Goal: Task Accomplishment & Management: Use online tool/utility

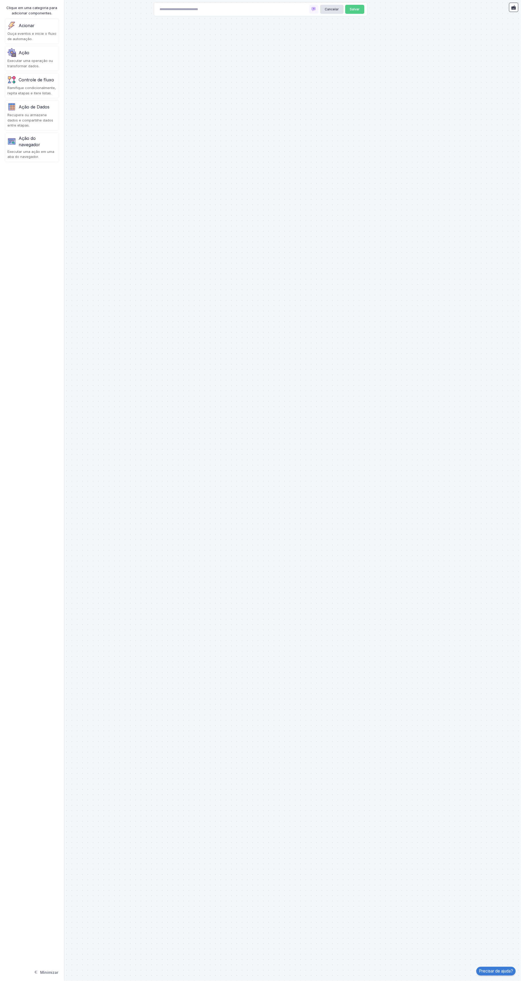
type input "**********"
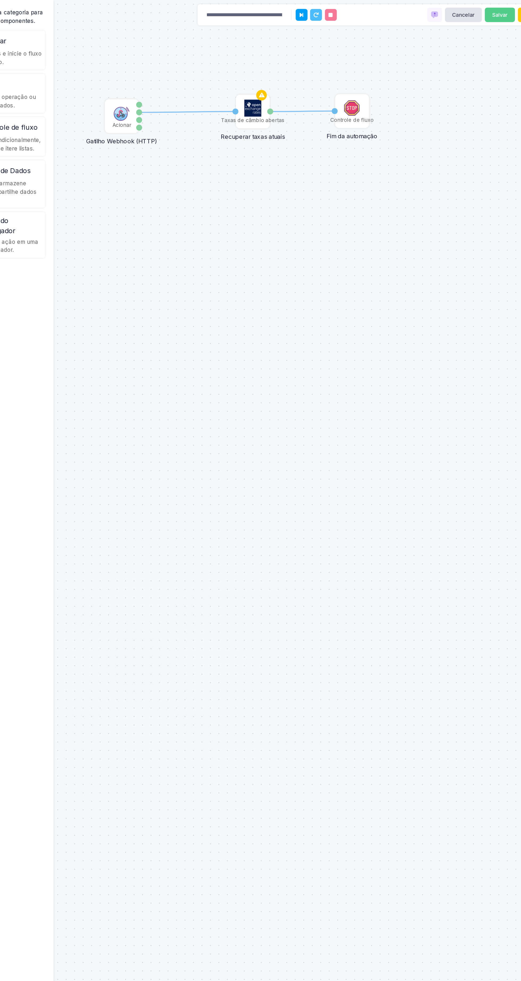
click at [191, 74] on font "Taxas de câmbio abertas" at bounding box center [189, 75] width 40 height 4
click at [211, 70] on font "Tarifas" at bounding box center [211, 70] width 12 height 4
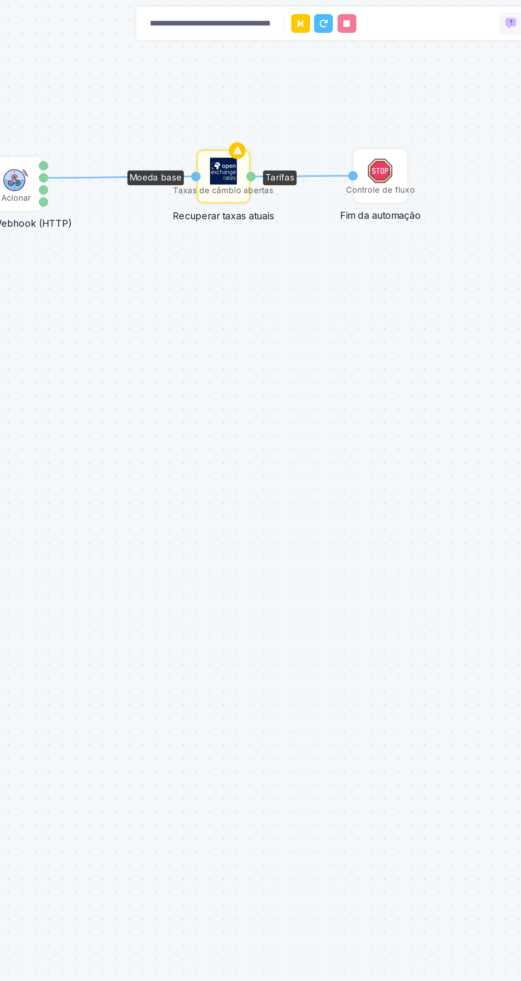
click at [260, 74] on font "Controle de fluxo" at bounding box center [250, 75] width 27 height 4
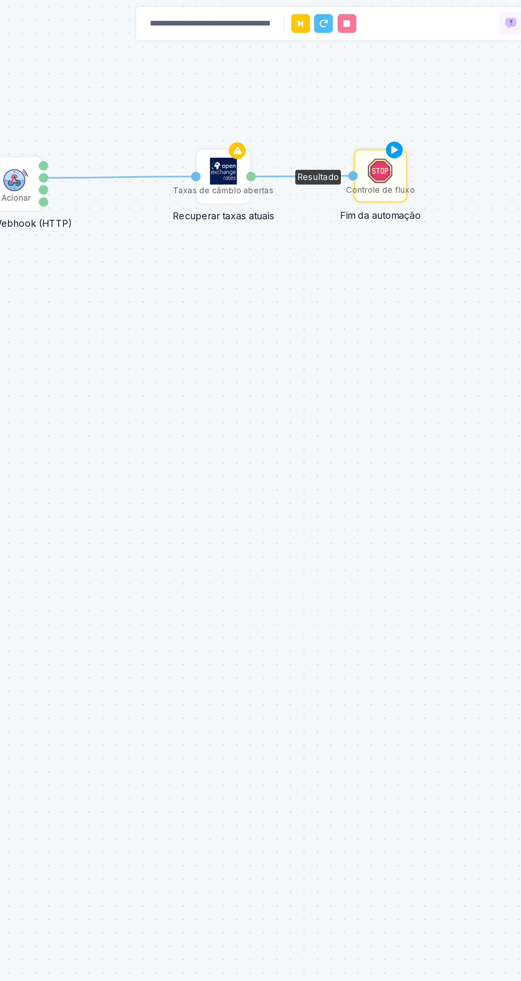
click at [259, 64] on div "Controle de fluxo" at bounding box center [251, 70] width 20 height 20
click at [261, 62] on div "Controle de fluxo" at bounding box center [251, 70] width 20 height 20
click at [258, 59] on icon at bounding box center [256, 59] width 6 height 7
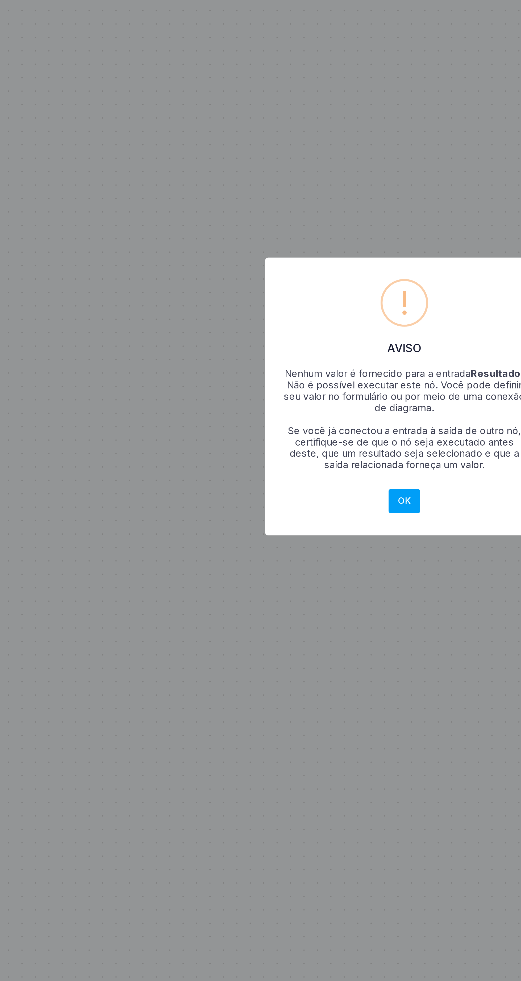
click at [265, 532] on button "OK" at bounding box center [260, 532] width 13 height 10
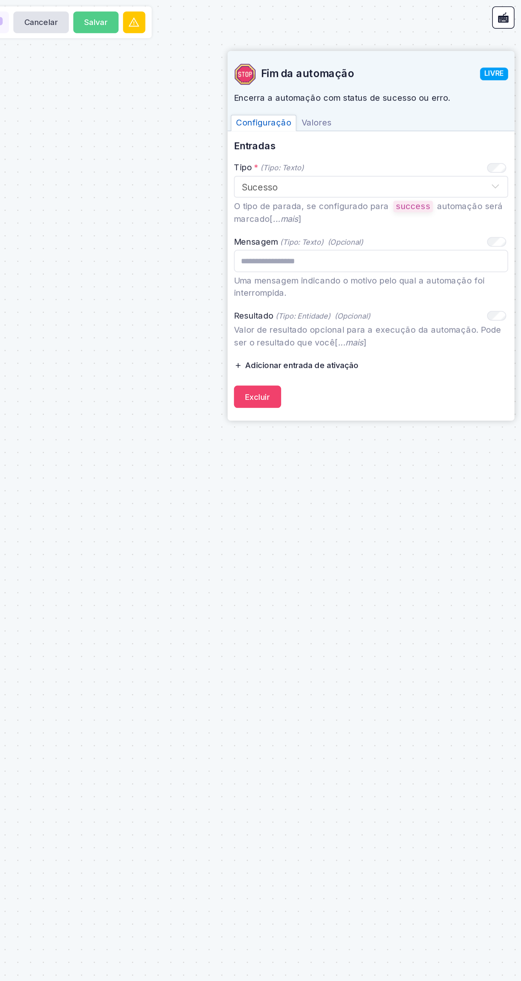
click at [446, 152] on font "Adicionar entrada de ativação" at bounding box center [429, 152] width 47 height 4
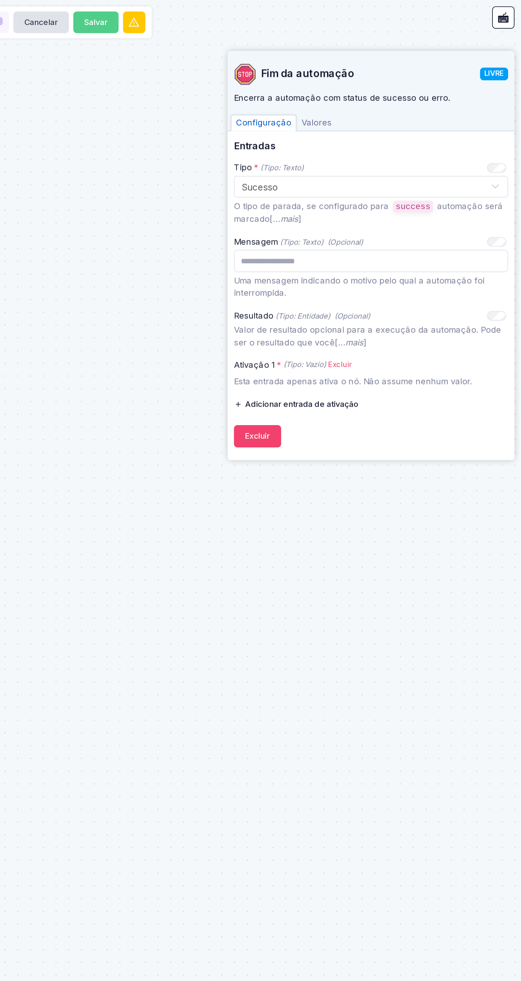
click at [445, 150] on font "Excluir" at bounding box center [446, 152] width 10 height 4
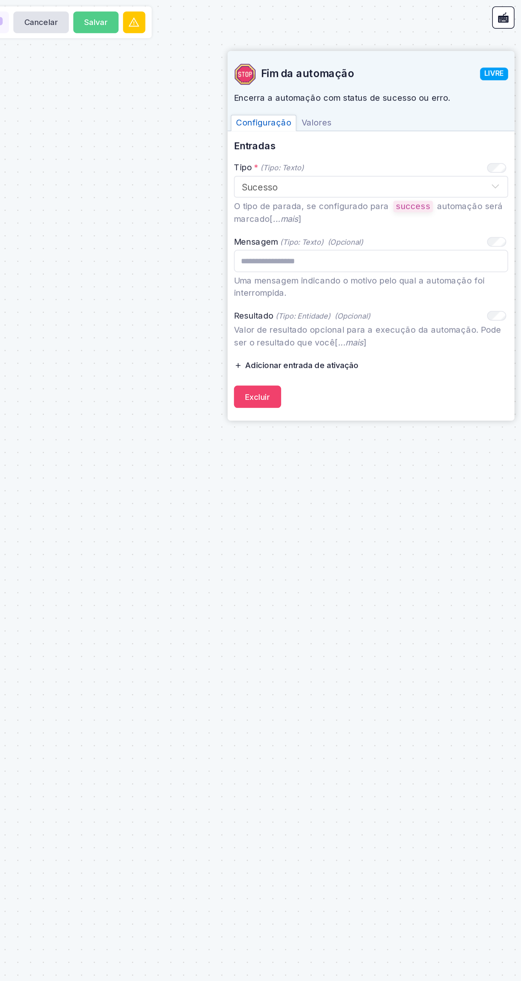
click at [448, 150] on font "Adicionar entrada de ativação" at bounding box center [429, 152] width 47 height 4
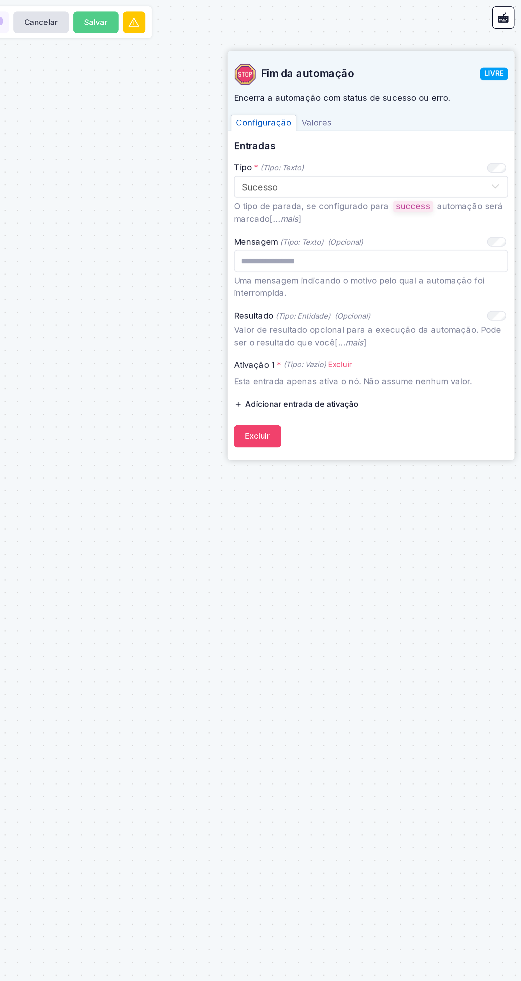
click at [0, 0] on font "+ Expressão" at bounding box center [0, 0] width 0 height 0
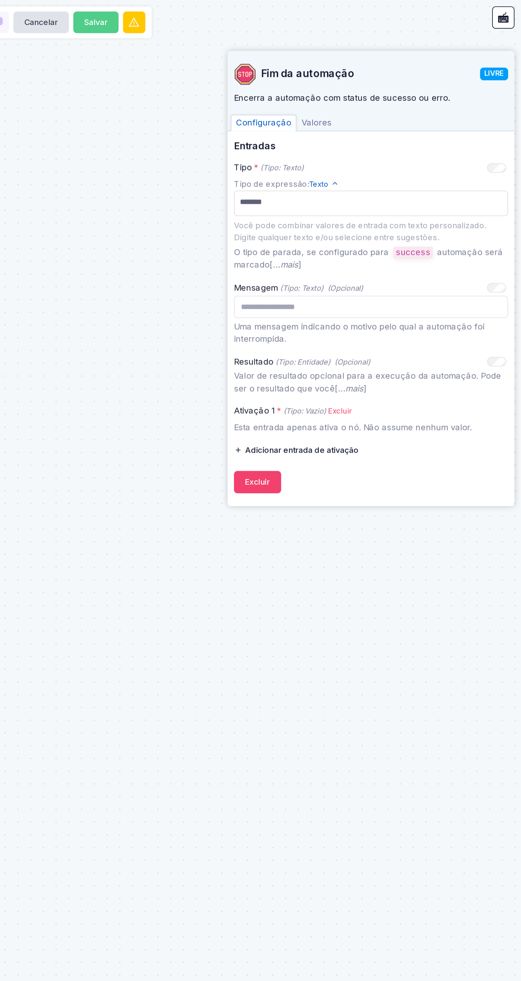
click at [472, 108] on p "O tipo de parada, se configurado para success automação será marcado[ ...mais ]" at bounding box center [458, 108] width 114 height 11
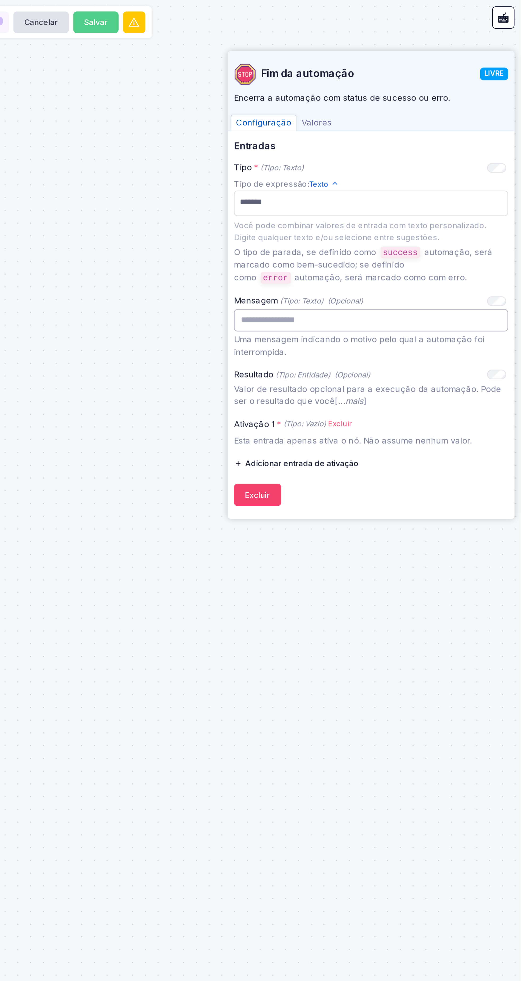
click at [469, 133] on input "text" at bounding box center [458, 133] width 114 height 9
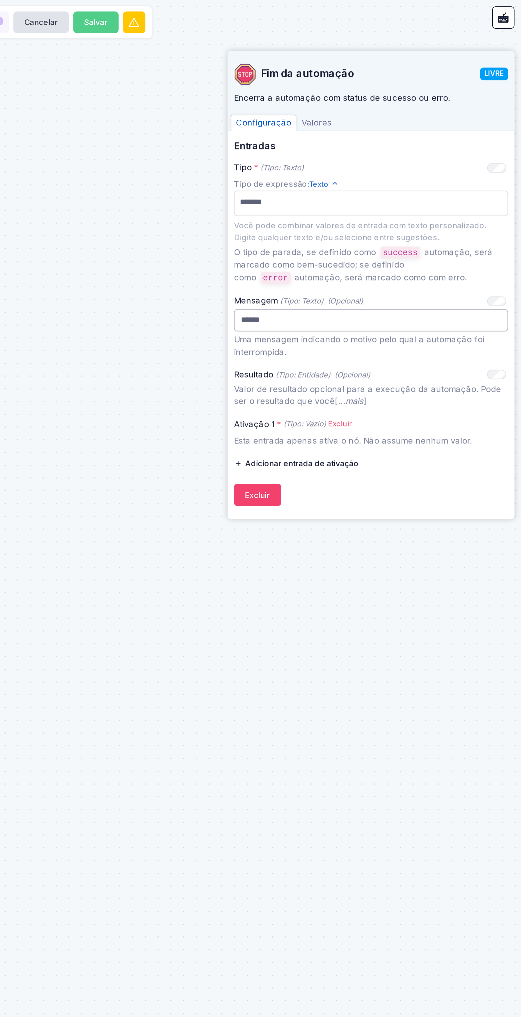
type input "*******"
click at [468, 242] on div "1 1 Taxas de câmbio abertas Recuperar taxas atuais Moeda base Tarifas Acionar G…" at bounding box center [260, 508] width 521 height 1017
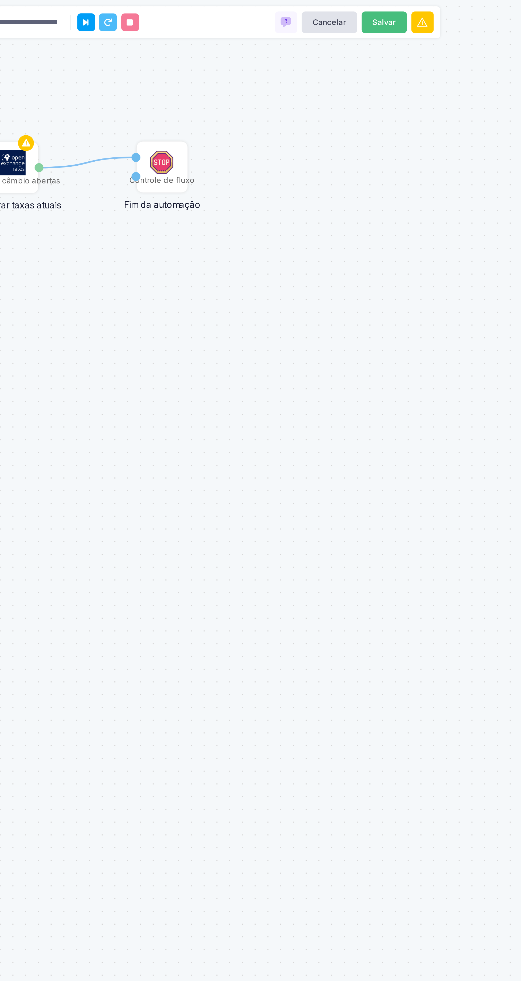
click at [342, 10] on font "Salvar" at bounding box center [344, 9] width 10 height 4
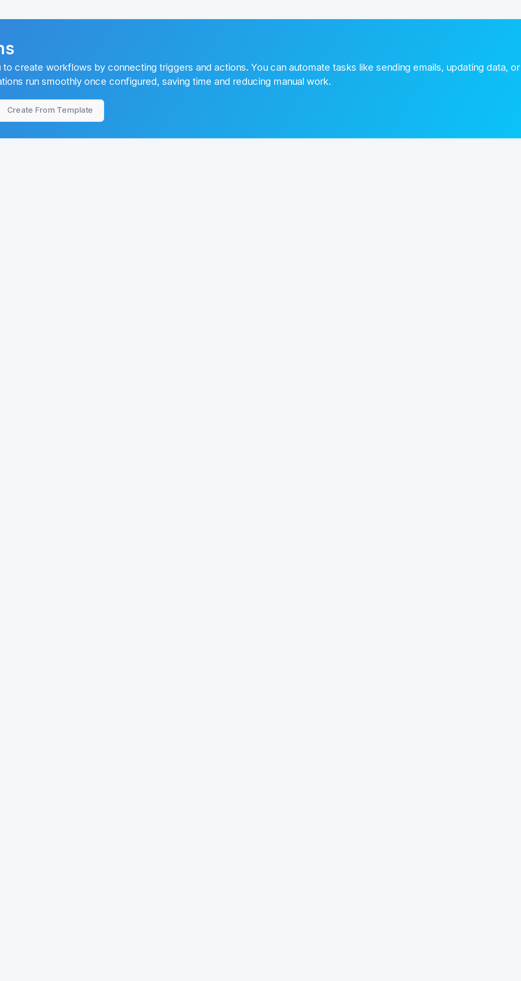
click at [344, 7] on div "Automations Automations allow you to create workflows by connecting triggers an…" at bounding box center [295, 37] width 450 height 74
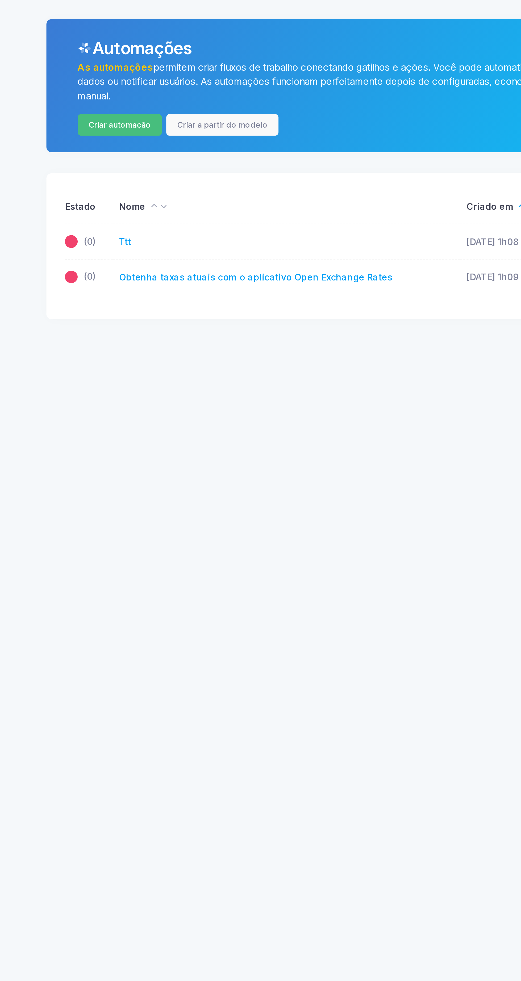
click at [162, 51] on font "Criar automação" at bounding box center [159, 52] width 26 height 4
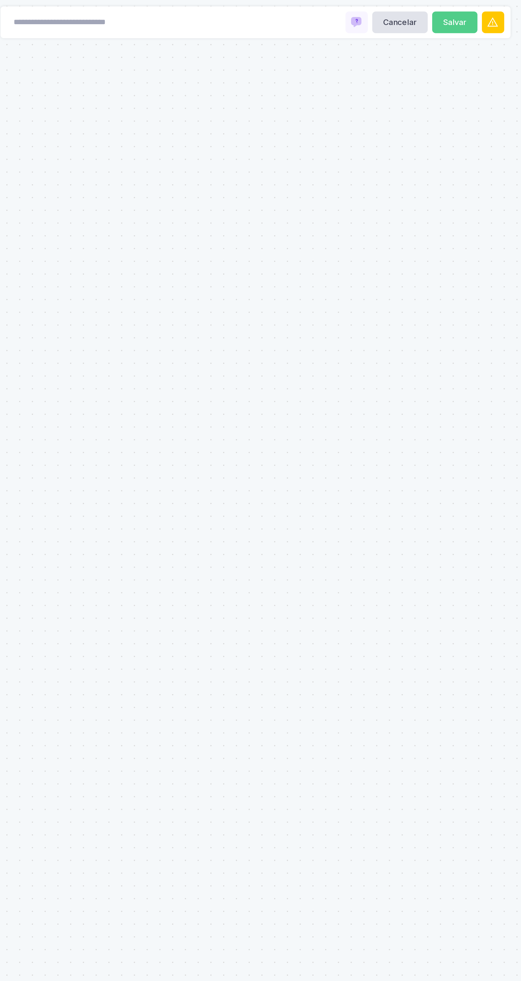
click at [241, 10] on div "Cancelar Salvar" at bounding box center [260, 9] width 213 height 13
click at [237, 12] on div "Cancelar Salvar" at bounding box center [260, 9] width 213 height 13
click at [227, 12] on div "Cancelar Salvar" at bounding box center [260, 9] width 213 height 13
click at [194, 12] on input at bounding box center [183, 9] width 53 height 9
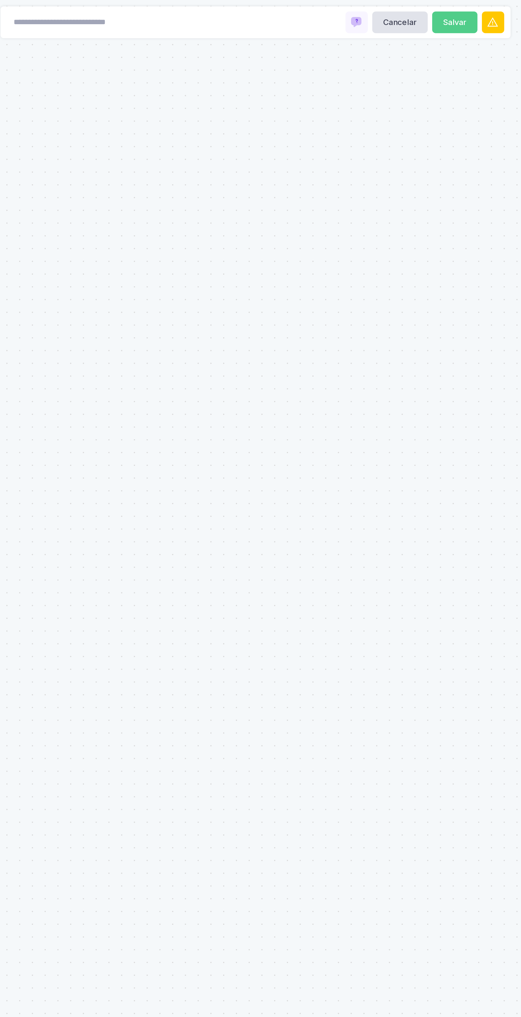
paste input "**********"
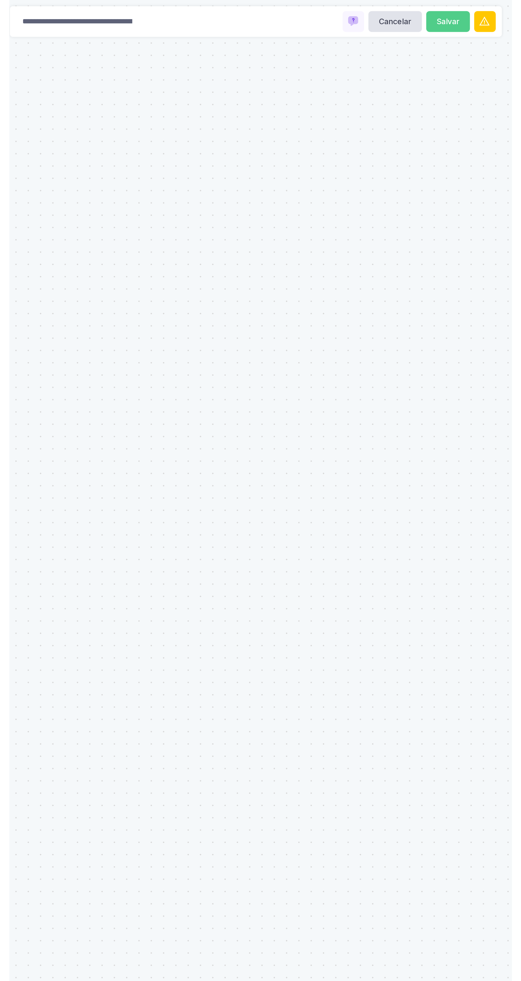
scroll to position [0, 35]
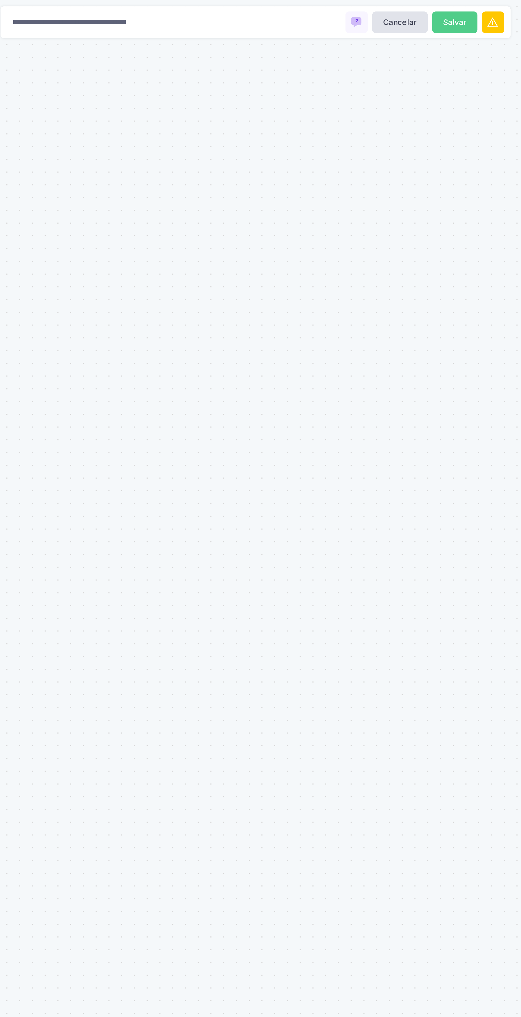
type input "**********"
click at [339, 7] on button "Salvar" at bounding box center [343, 9] width 19 height 9
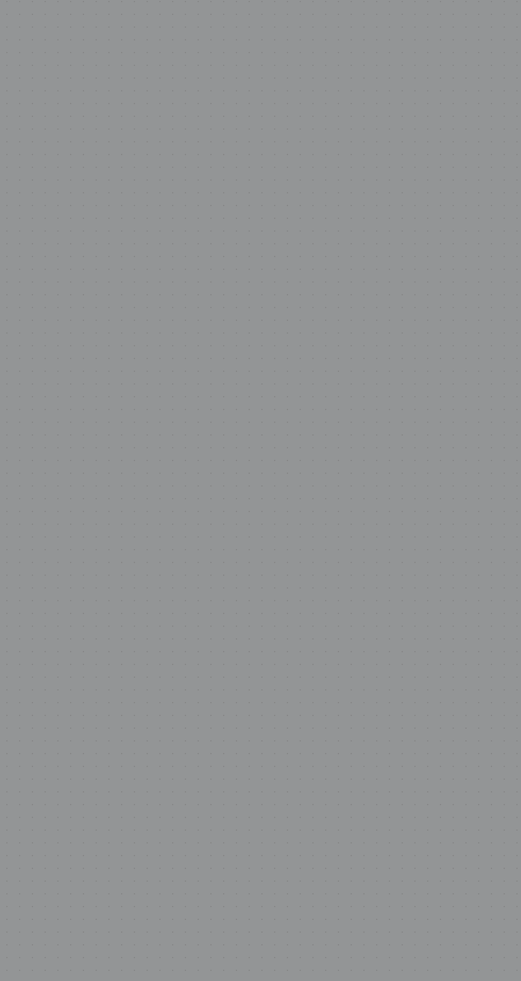
scroll to position [0, 0]
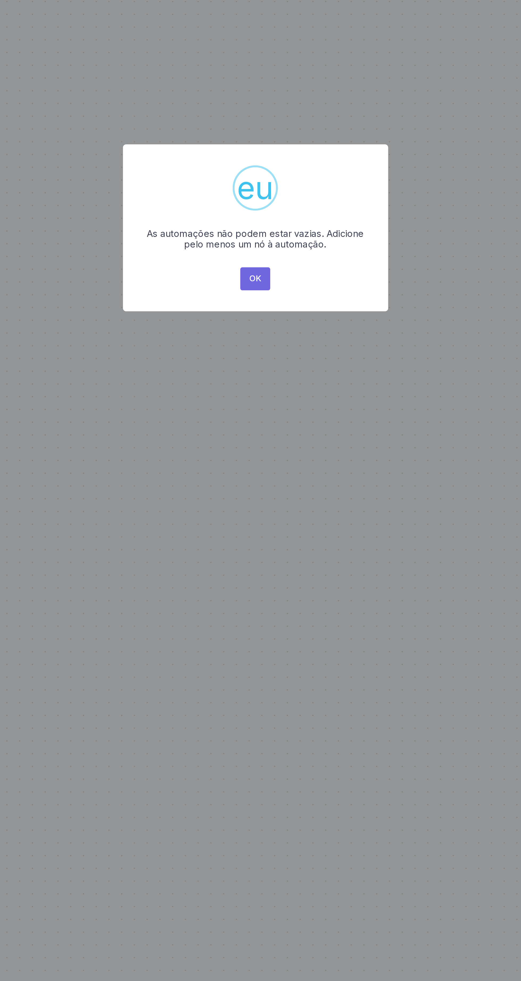
click at [266, 508] on button "OK" at bounding box center [260, 512] width 13 height 10
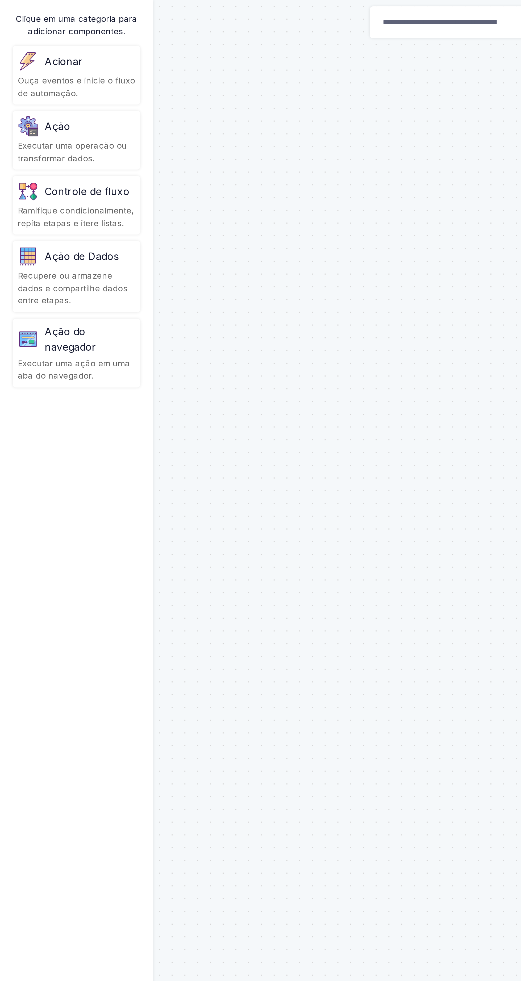
click at [42, 151] on font "Executar uma ação em uma aba do navegador." at bounding box center [30, 154] width 47 height 10
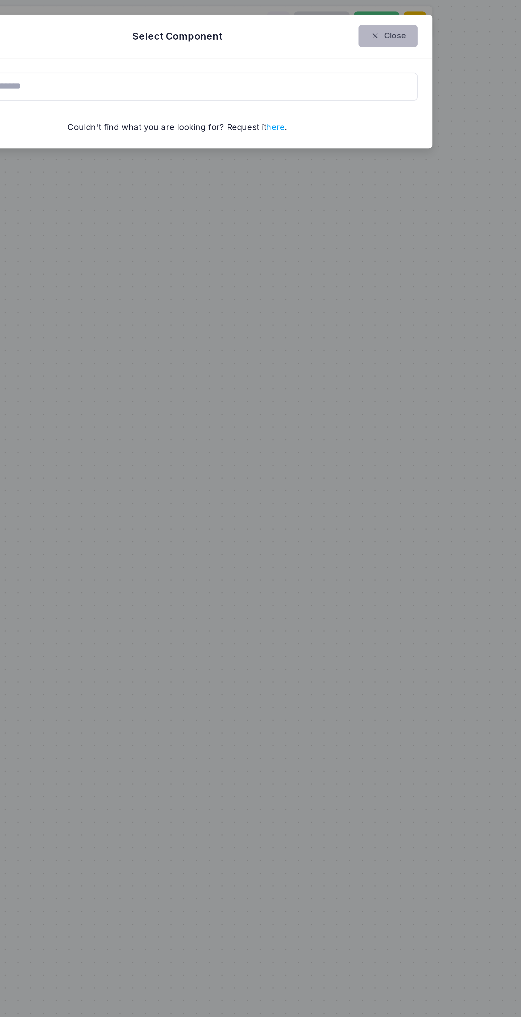
click at [352, 16] on button "Close" at bounding box center [348, 14] width 25 height 9
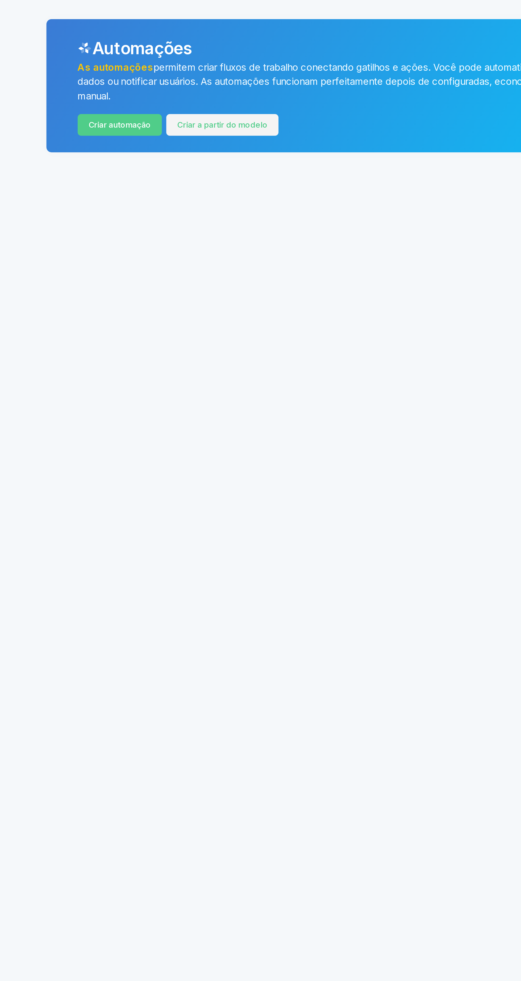
click at [208, 52] on font "Criar a partir do modelo" at bounding box center [202, 52] width 38 height 4
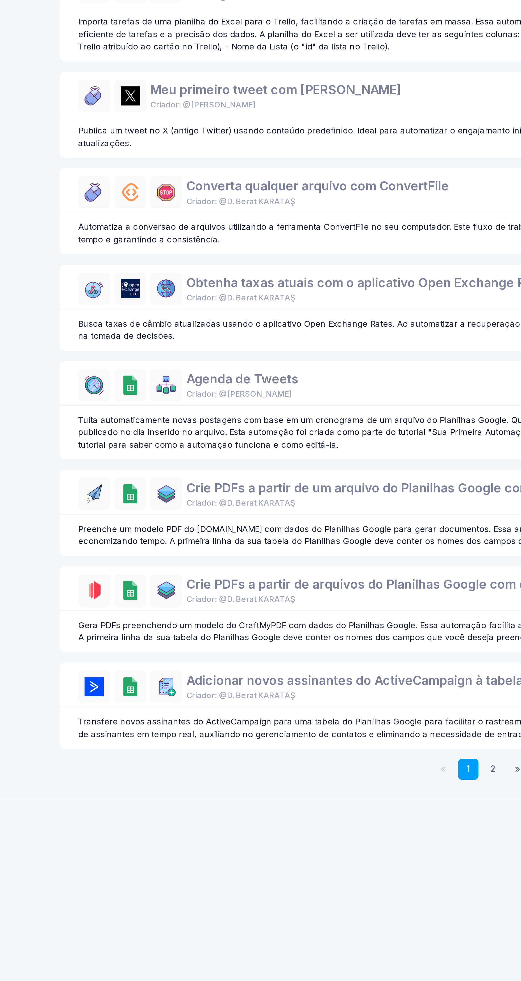
click at [272, 304] on font "Busca taxas de câmbio atualizadas usando o aplicativo Open Exchange Rates. Ao a…" at bounding box center [294, 309] width 317 height 10
click at [281, 293] on div "Criador: @D. Berat KARATAŞ" at bounding box center [257, 295] width 152 height 5
click at [292, 286] on font "Obtenha taxas atuais com o aplicativo Open Exchange Rates" at bounding box center [257, 289] width 152 height 6
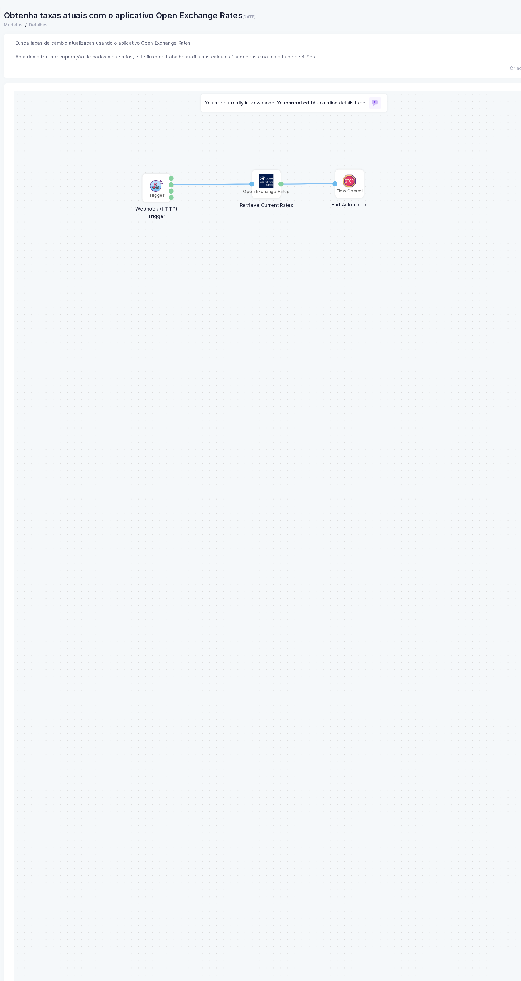
click at [283, 438] on div "1 1 Open Exchange Rates Retrieve Current Rates Base Currency Rates Trigger Webh…" at bounding box center [223, 554] width 419 height 929
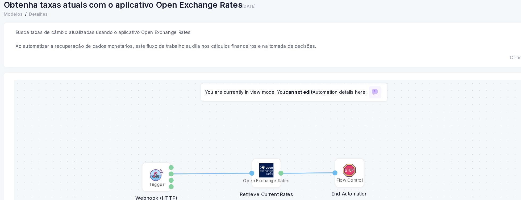
click at [147, 35] on p "Busca taxas de câmbio atualizadas usando o aplicativo Open Exchange Rates. Ao a…" at bounding box center [295, 38] width 417 height 16
click at [135, 31] on font "Busca taxas de câmbio atualizadas usando o aplicativo Open Exchange Rates." at bounding box center [153, 32] width 132 height 4
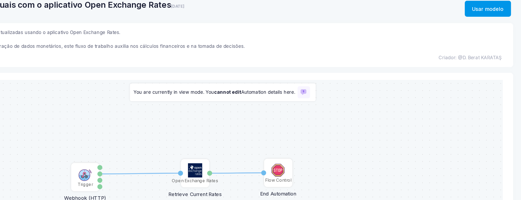
click at [493, 18] on button "Usar modelo" at bounding box center [494, 15] width 35 height 12
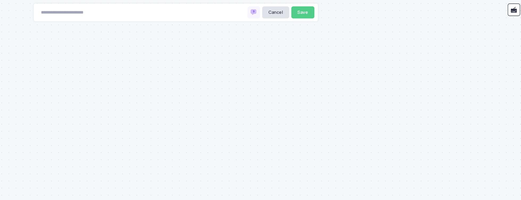
type input "**********"
click at [499, 7] on div at bounding box center [260, 100] width 521 height 200
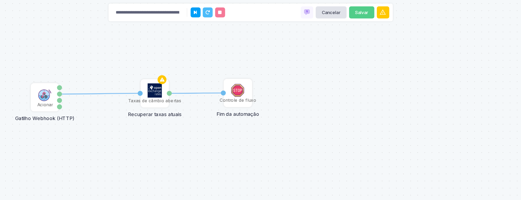
click at [110, 77] on font "Acionar" at bounding box center [107, 78] width 12 height 4
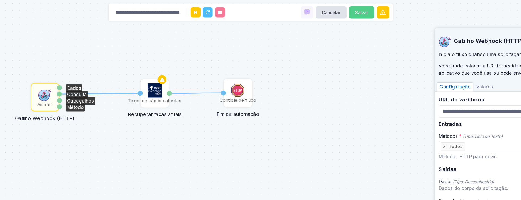
click at [136, 71] on font "Consulta" at bounding box center [130, 71] width 15 height 4
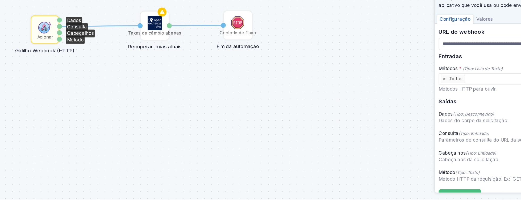
click at [425, 196] on font "Ouvir eventos" at bounding box center [417, 197] width 22 height 4
click at [426, 197] on font "Ouvir eventos" at bounding box center [417, 197] width 22 height 4
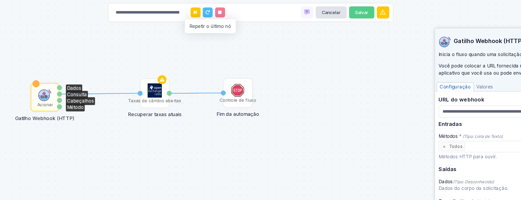
click at [240, 20] on div "1 1 Taxas de câmbio abertas Recuperar taxas atuais Moeda base Tarifas Acionar G…" at bounding box center [260, 100] width 521 height 200
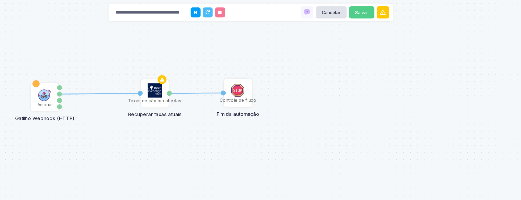
click at [97, 65] on div "Acionar" at bounding box center [107, 73] width 20 height 20
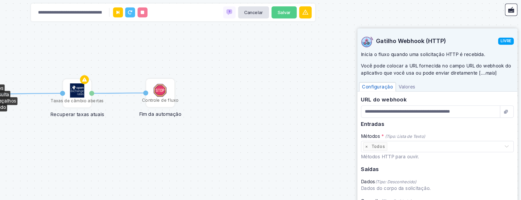
click at [438, 66] on font "Valores" at bounding box center [435, 65] width 12 height 4
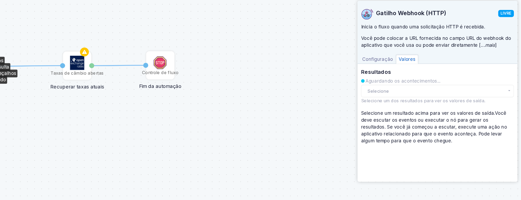
click at [501, 54] on font "]" at bounding box center [501, 54] width 1 height 4
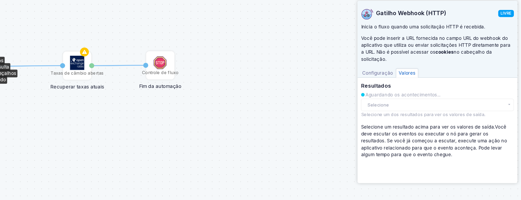
click at [451, 90] on font "Aguardando os acontecimentos..." at bounding box center [432, 92] width 56 height 4
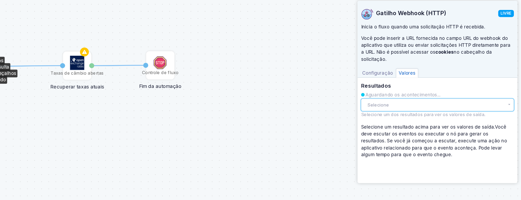
click at [451, 96] on button "Selecione" at bounding box center [458, 99] width 114 height 9
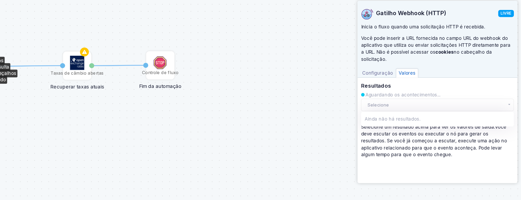
click at [509, 31] on font "LIVRE" at bounding box center [510, 31] width 8 height 4
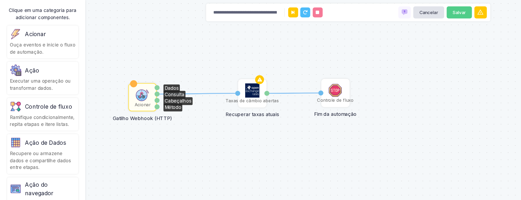
click at [200, 74] on div "Tarifas" at bounding box center [200, 70] width 4 height 20
click at [0, 0] on font "Tarifas" at bounding box center [0, 0] width 0 height 0
click at [195, 58] on icon at bounding box center [194, 59] width 6 height 7
click at [186, 74] on font "Taxas de câmbio abertas" at bounding box center [189, 75] width 40 height 4
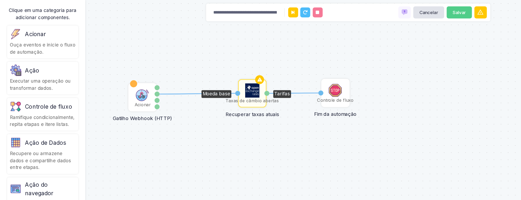
click at [189, 75] on font "Taxas de câmbio abertas" at bounding box center [189, 75] width 40 height 4
click at [204, 75] on font "Taxas de câmbio abertas" at bounding box center [189, 75] width 40 height 4
click at [214, 72] on font "Tarifas" at bounding box center [211, 70] width 12 height 4
click at [166, 70] on font "Moeda base" at bounding box center [162, 70] width 21 height 4
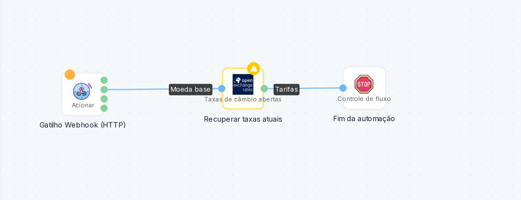
click at [216, 70] on font "Tarifas" at bounding box center [211, 70] width 12 height 4
click at [214, 72] on font "Tarifas" at bounding box center [211, 70] width 12 height 4
click at [217, 69] on div "Tarifas" at bounding box center [210, 71] width 13 height 6
click at [201, 69] on div "Tarifas" at bounding box center [200, 70] width 4 height 4
click at [211, 71] on font "Tarifas" at bounding box center [211, 70] width 12 height 4
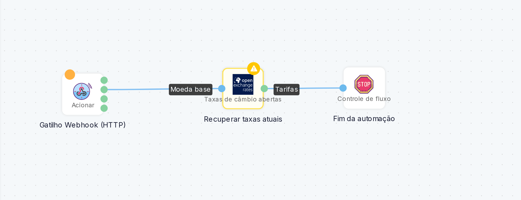
click at [118, 70] on div "Consulta" at bounding box center [118, 71] width 4 height 4
click at [0, 0] on font "Consulta" at bounding box center [0, 0] width 0 height 0
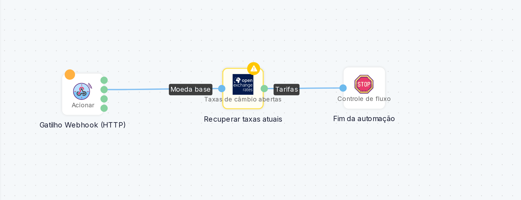
click at [119, 70] on div "Consulta" at bounding box center [118, 71] width 4 height 4
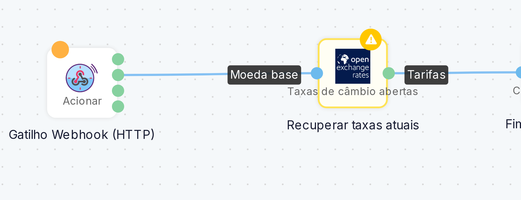
click at [0, 0] on font "Consulta" at bounding box center [0, 0] width 0 height 0
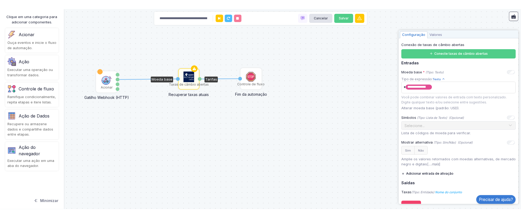
scroll to position [36, 0]
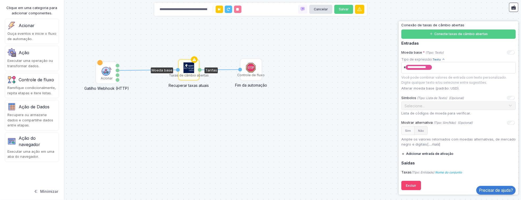
click at [422, 129] on font "Não" at bounding box center [421, 131] width 6 height 4
click at [478, 99] on div "Símbolos (Tipo: Lista de Texto) (Opcional) + Expressão" at bounding box center [458, 97] width 114 height 5
click at [461, 111] on p "Lista de códigos de moeda para verificar." at bounding box center [458, 113] width 114 height 5
click at [480, 24] on div "Conexão de taxas de câmbio abertas" at bounding box center [458, 25] width 114 height 5
click at [461, 32] on font "Conecte taxas de câmbio abertas" at bounding box center [460, 34] width 53 height 4
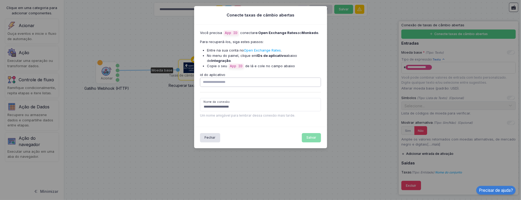
paste input "**********"
type input "**********"
click at [316, 133] on button "Salvar" at bounding box center [311, 137] width 19 height 9
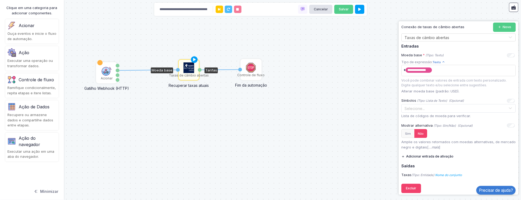
click at [453, 36] on input "text" at bounding box center [453, 38] width 98 height 6
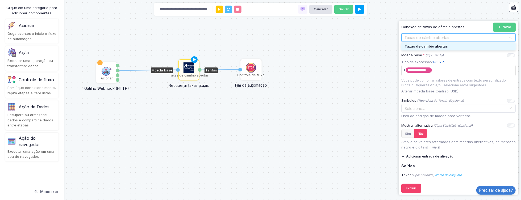
scroll to position [21, 0]
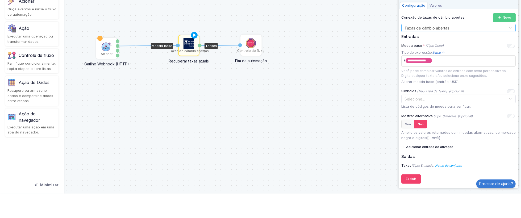
click at [426, 85] on font "**********" at bounding box center [416, 84] width 19 height 3
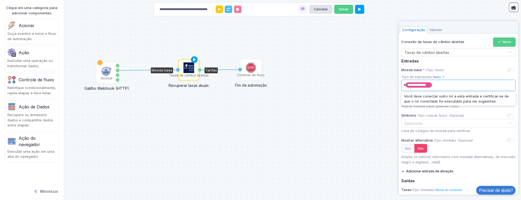
click at [440, 28] on font "Valores" at bounding box center [435, 30] width 12 height 4
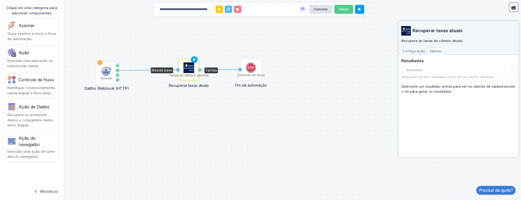
click at [447, 28] on font "Recuperar taxas atuais" at bounding box center [438, 30] width 50 height 5
click at [415, 49] on font "Configuração" at bounding box center [413, 51] width 23 height 4
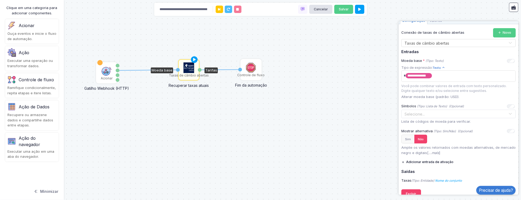
scroll to position [39, 0]
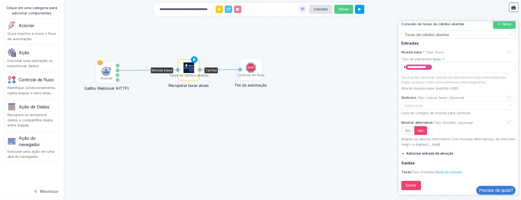
click at [462, 137] on font "Amplie os valores retornados com moedas alternativas, de mercado negro e digita…" at bounding box center [458, 142] width 114 height 10
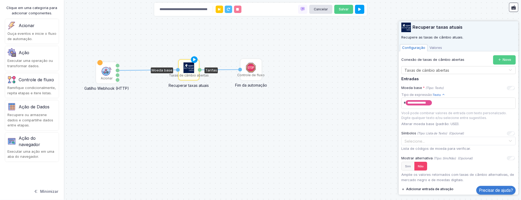
click at [494, 196] on icon at bounding box center [495, 197] width 5 height 5
click at [474, 198] on input "Nome" at bounding box center [464, 197] width 53 height 9
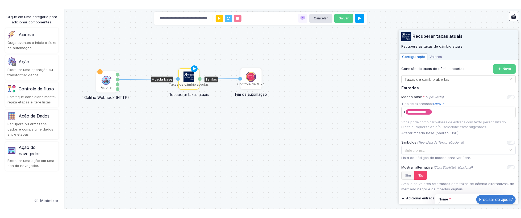
scroll to position [39, 0]
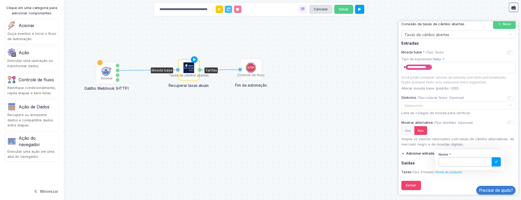
click at [467, 160] on input "Nome" at bounding box center [464, 161] width 53 height 9
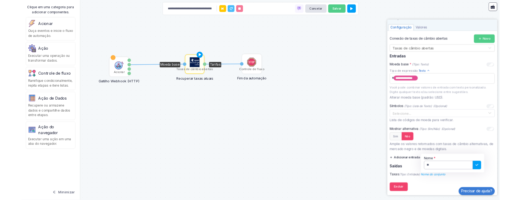
scroll to position [22, 0]
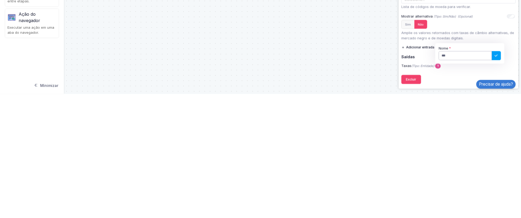
type input "****"
click button at bounding box center [495, 179] width 9 height 9
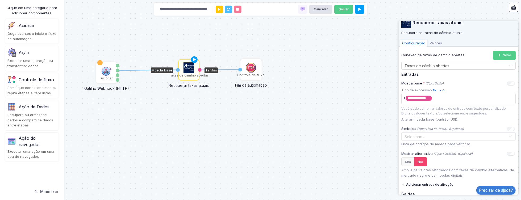
scroll to position [0, 0]
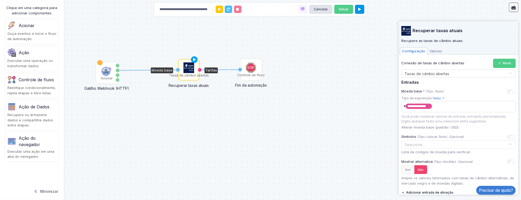
click at [359, 10] on icon at bounding box center [359, 9] width 3 height 3
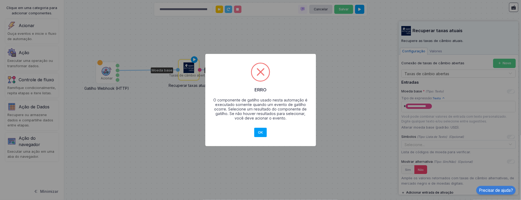
click at [261, 132] on font "OK" at bounding box center [260, 132] width 5 height 4
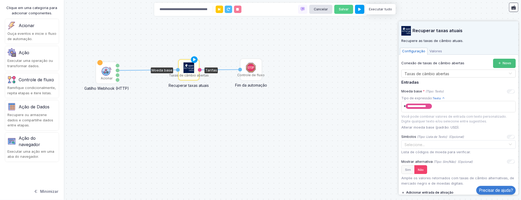
click at [507, 63] on font "Novo" at bounding box center [507, 63] width 9 height 4
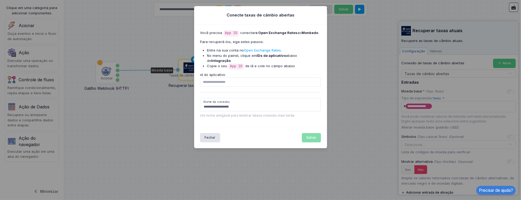
click at [270, 50] on font "Open Exchange Rates" at bounding box center [262, 50] width 37 height 4
